Goal: Find specific page/section: Find specific page/section

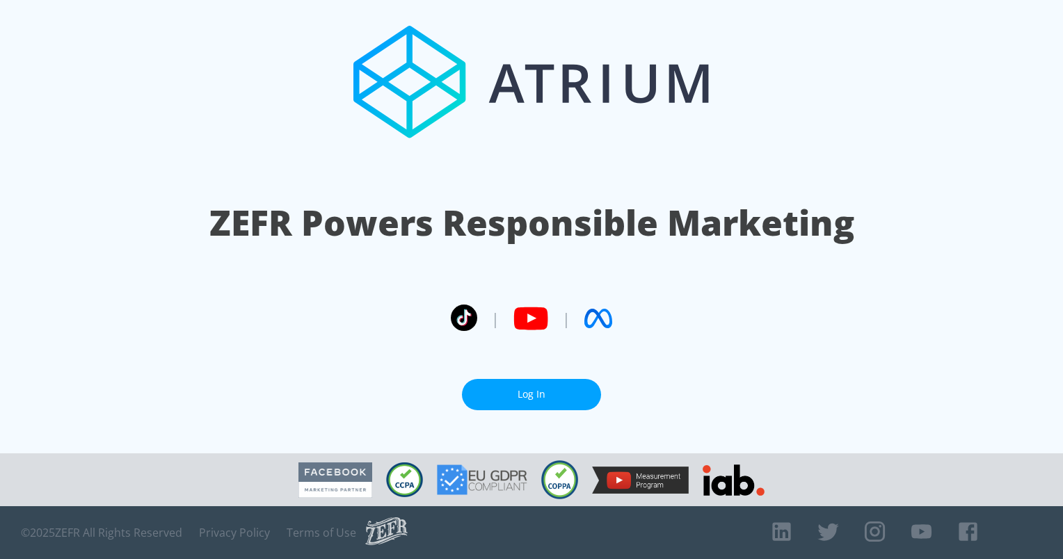
click at [524, 384] on link "Log In" at bounding box center [531, 394] width 139 height 31
click at [545, 385] on link "Log In" at bounding box center [531, 394] width 139 height 31
click at [512, 384] on link "Log In" at bounding box center [531, 394] width 139 height 31
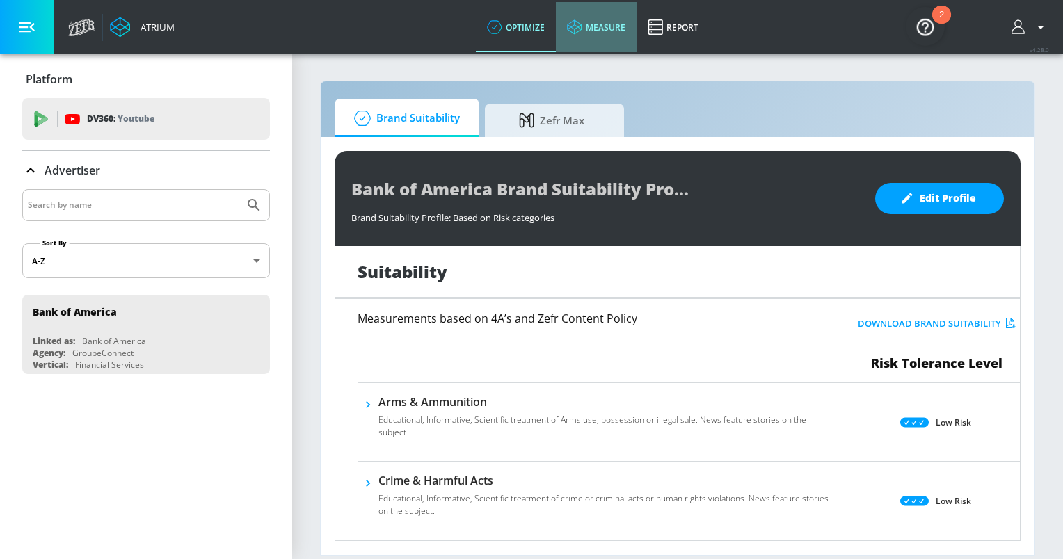
click at [594, 31] on link "measure" at bounding box center [596, 27] width 81 height 50
click at [601, 38] on link "measure" at bounding box center [596, 27] width 81 height 50
